Goal: Task Accomplishment & Management: Manage account settings

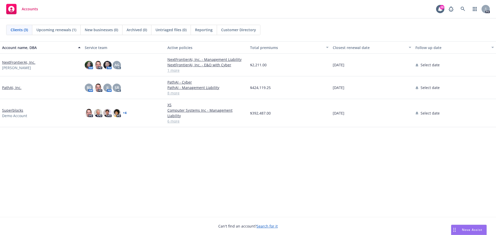
click at [18, 108] on link "Superblocks" at bounding box center [12, 110] width 21 height 5
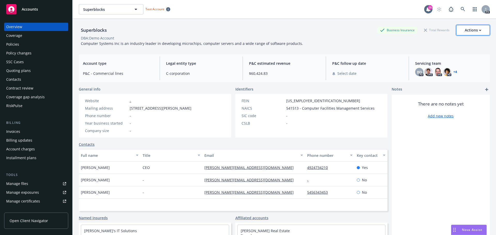
click at [465, 30] on div "Actions" at bounding box center [473, 30] width 17 height 10
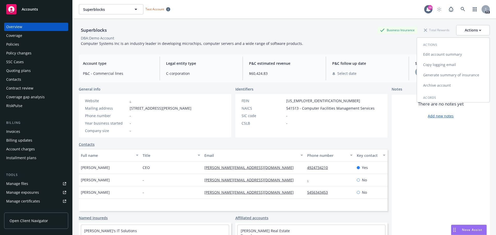
click at [436, 56] on link "Edit account summary" at bounding box center [453, 54] width 73 height 10
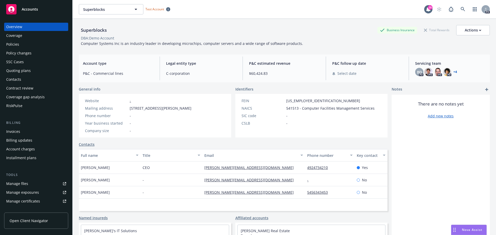
select select "US"
select select "C-corporation"
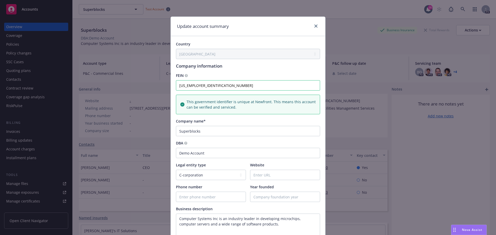
scroll to position [86, 0]
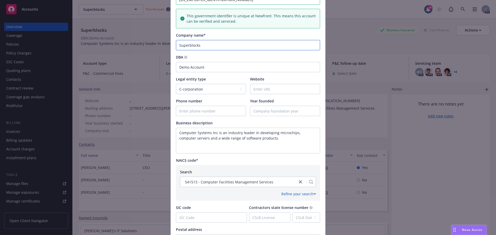
drag, startPoint x: 199, startPoint y: 46, endPoint x: 204, endPoint y: 47, distance: 5.0
click at [199, 46] on input "Superblocks" at bounding box center [248, 45] width 144 height 10
drag, startPoint x: 207, startPoint y: 46, endPoint x: 169, endPoint y: 44, distance: 37.5
click at [171, 44] on div "Country Afghanistan Albania Algeria American Samoa Andorra Angola Anguilla Anta…" at bounding box center [248, 122] width 154 height 344
click at [201, 48] on input "Superblocks" at bounding box center [248, 45] width 144 height 10
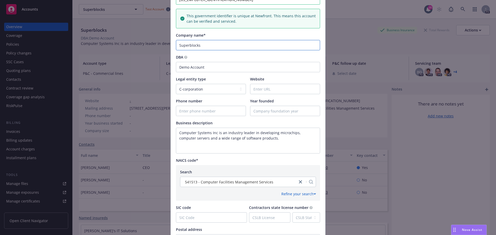
drag, startPoint x: 203, startPoint y: 47, endPoint x: 171, endPoint y: 46, distance: 31.8
click at [171, 46] on div "Country Afghanistan Albania Algeria American Samoa Andorra Angola Anguilla Anta…" at bounding box center [248, 122] width 154 height 344
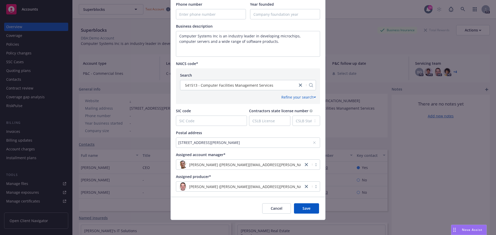
scroll to position [184, 0]
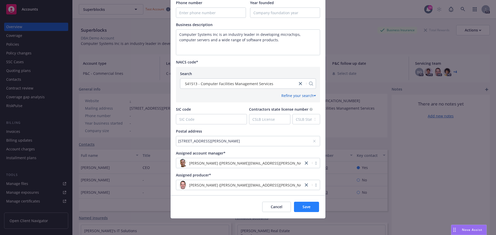
type input "Calltree"
click at [304, 208] on span "Save" at bounding box center [306, 207] width 8 height 5
